Goal: Task Accomplishment & Management: Use online tool/utility

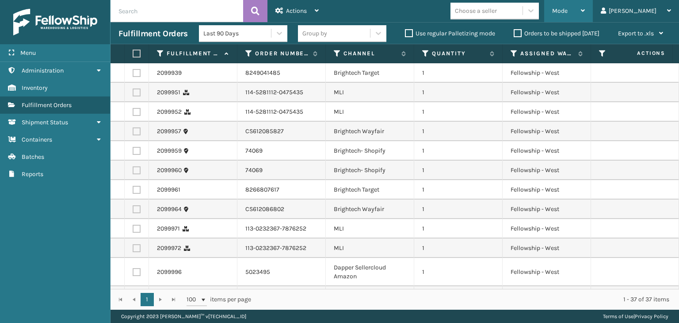
scroll to position [554, 0]
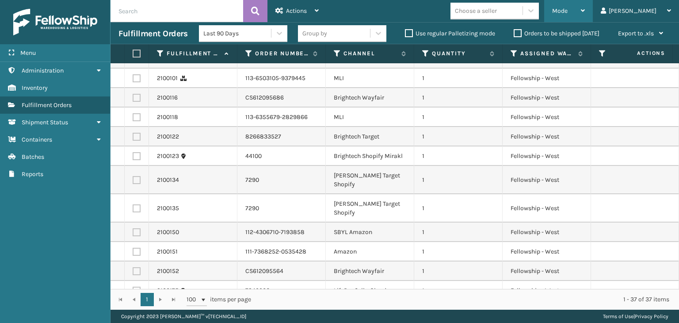
click at [585, 16] on div "Mode" at bounding box center [569, 11] width 33 height 22
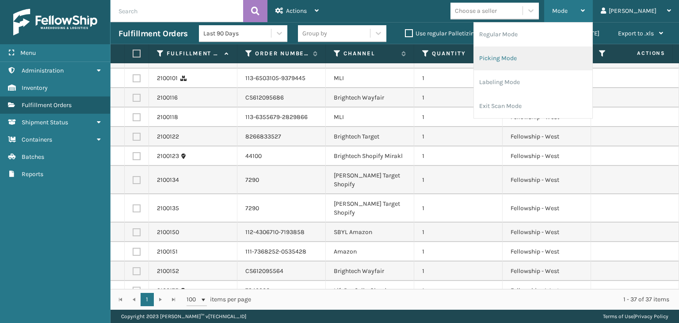
click at [580, 61] on li "Picking Mode" at bounding box center [533, 58] width 119 height 24
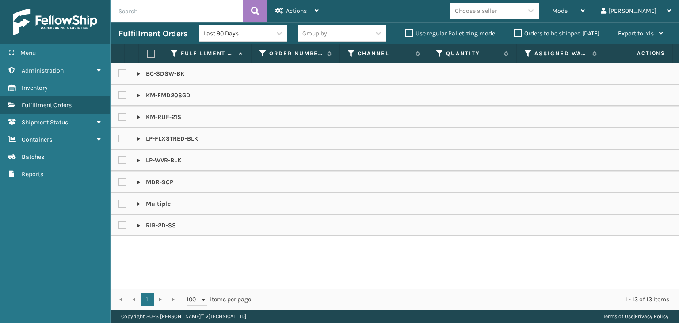
click at [549, 33] on label "Orders to be shipped [DATE]" at bounding box center [557, 34] width 86 height 8
click at [514, 33] on input "Orders to be shipped [DATE]" at bounding box center [514, 31] width 0 height 6
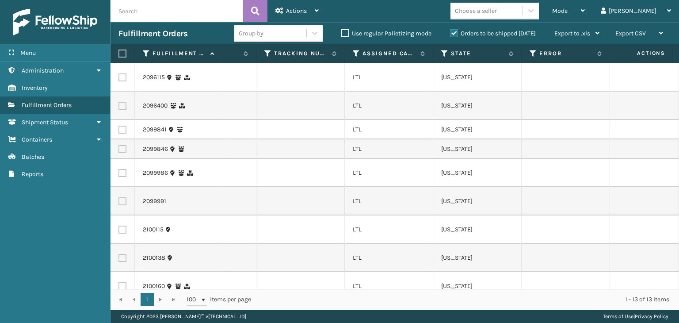
scroll to position [0, 540]
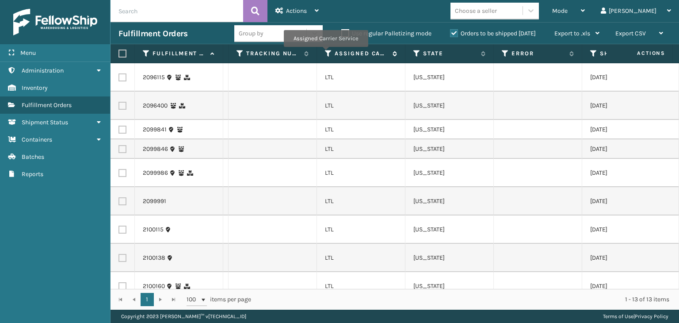
click at [326, 53] on icon at bounding box center [328, 54] width 7 height 8
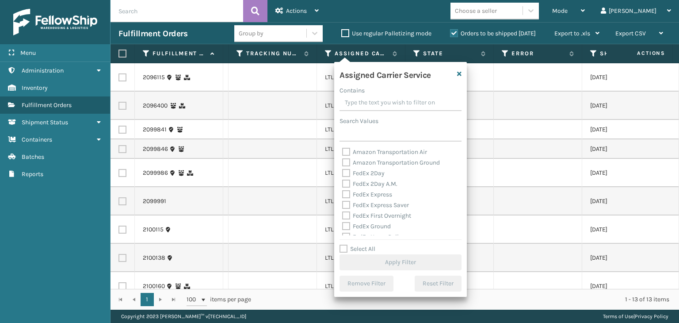
drag, startPoint x: 356, startPoint y: 249, endPoint x: 354, endPoint y: 203, distance: 45.6
click at [357, 249] on label "Select All" at bounding box center [358, 249] width 36 height 8
click at [357, 245] on input "Select All" at bounding box center [406, 244] width 133 height 1
checkbox input "true"
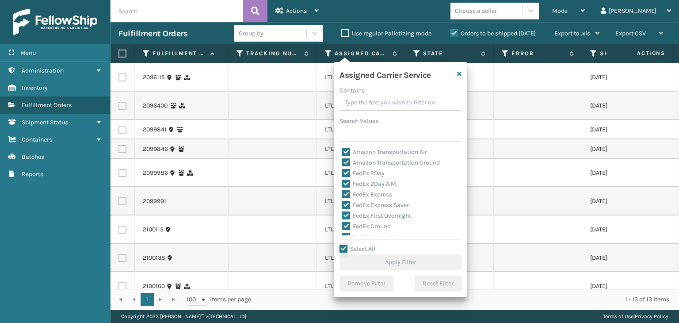
checkbox input "true"
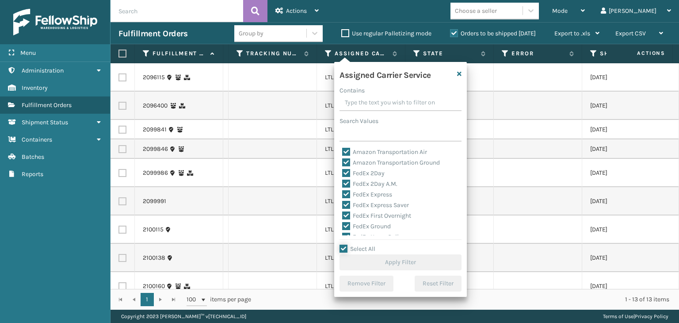
checkbox input "true"
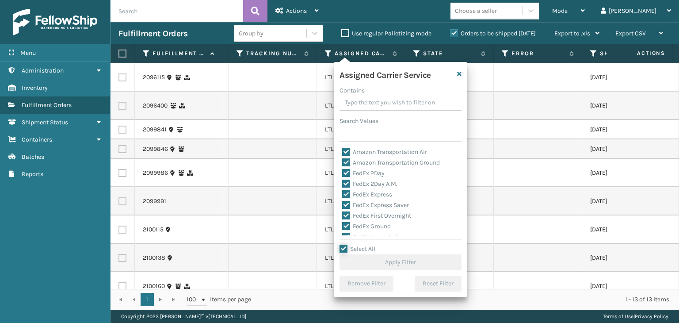
checkbox input "true"
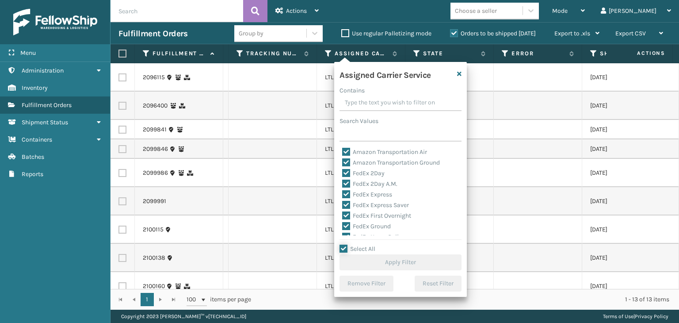
checkbox input "true"
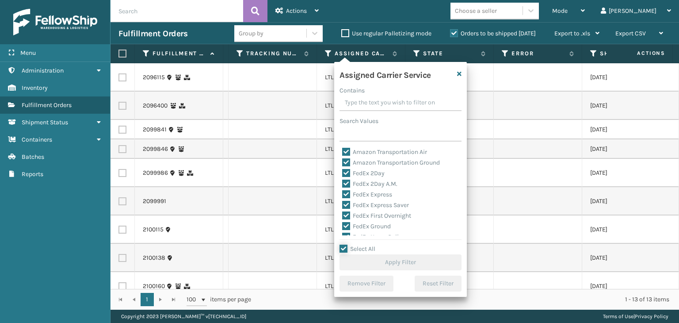
checkbox input "true"
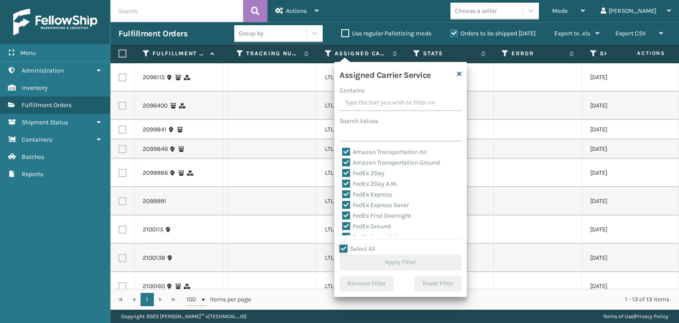
checkbox input "true"
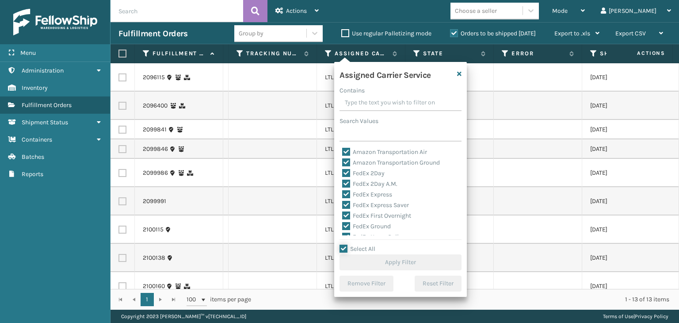
checkbox input "true"
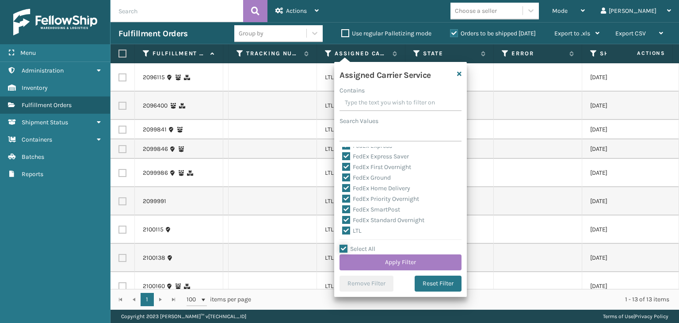
scroll to position [88, 0]
click at [357, 195] on div "LTL" at bounding box center [400, 191] width 117 height 11
click at [358, 190] on label "LTL" at bounding box center [351, 191] width 19 height 8
click at [343, 190] on input "LTL" at bounding box center [342, 189] width 0 height 6
checkbox input "false"
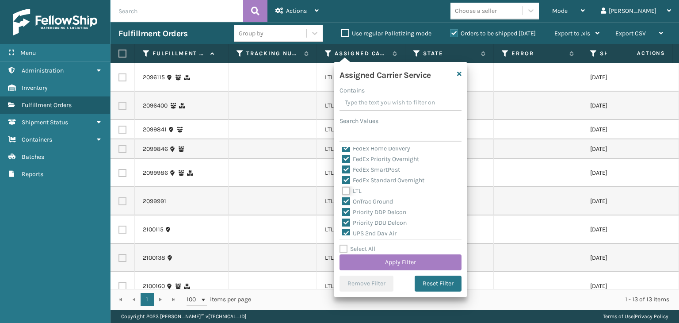
checkbox input "false"
click at [401, 264] on button "Apply Filter" at bounding box center [401, 262] width 122 height 16
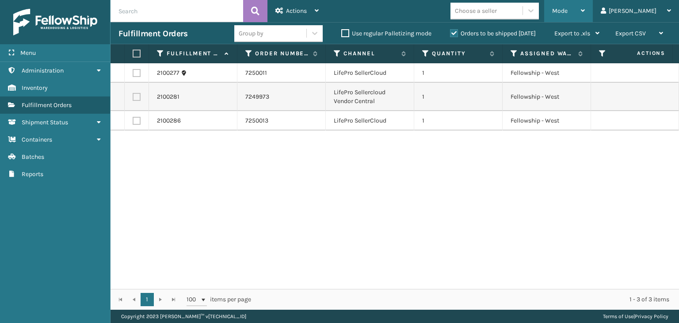
click at [585, 13] on icon at bounding box center [583, 11] width 4 height 6
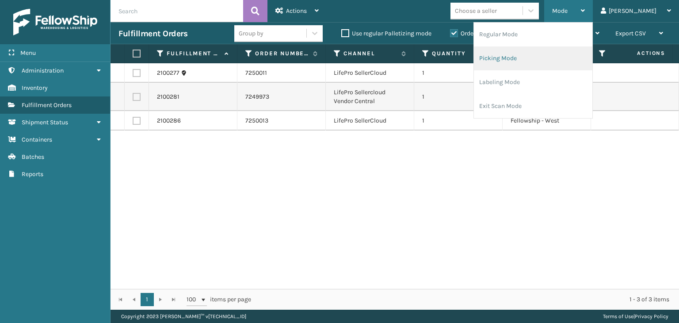
click at [578, 68] on li "Picking Mode" at bounding box center [533, 58] width 119 height 24
